Goal: Transaction & Acquisition: Purchase product/service

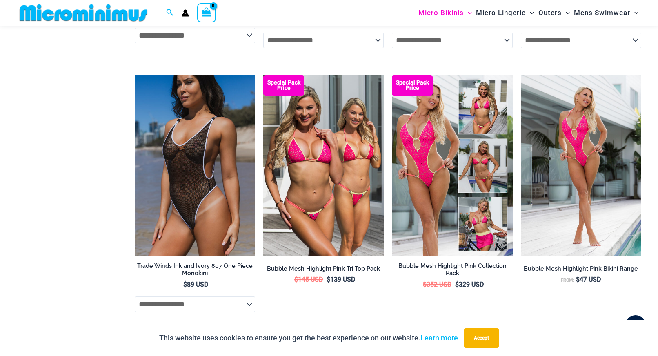
scroll to position [999, 0]
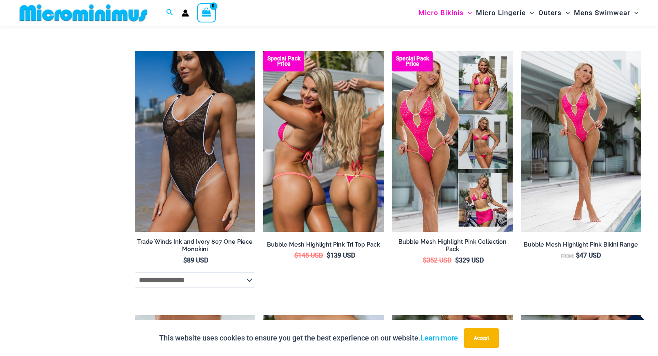
click at [326, 157] on img at bounding box center [323, 141] width 120 height 181
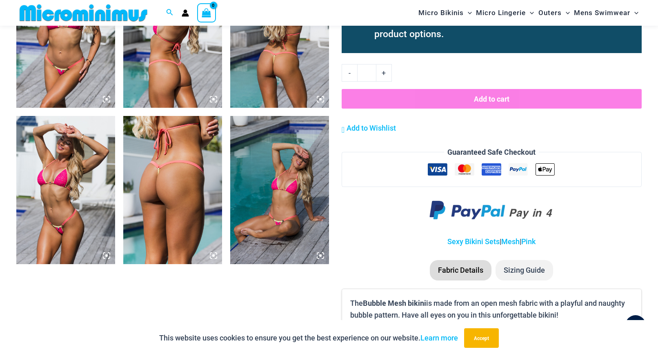
scroll to position [906, 0]
